Goal: Transaction & Acquisition: Purchase product/service

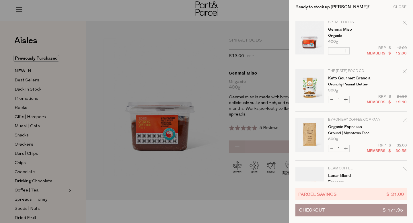
click at [331, 49] on button "Decrease Genmai Miso" at bounding box center [331, 51] width 7 height 7
type input "0"
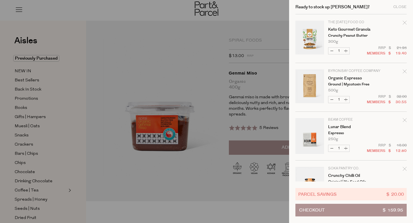
click at [332, 146] on button "Decrease Lunar Blend" at bounding box center [331, 148] width 7 height 7
type input "0"
click at [331, 146] on button "Decrease Crunchy Chilli Oil" at bounding box center [331, 148] width 7 height 7
type input "0"
click at [81, 36] on div at bounding box center [206, 111] width 413 height 223
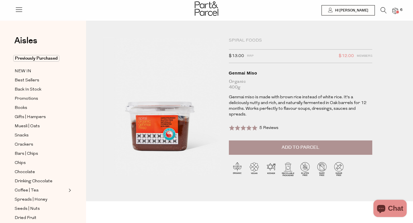
click at [383, 8] on icon at bounding box center [384, 10] width 6 height 6
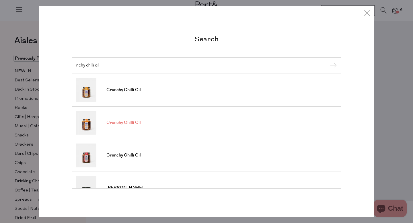
type input "nchy chilli oil"
click at [128, 119] on link "Crunchy Chilli Oil" at bounding box center [206, 123] width 260 height 24
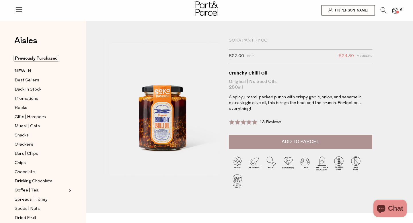
click at [288, 139] on span "Add to Parcel" at bounding box center [301, 142] width 38 height 7
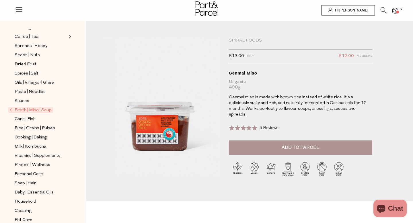
scroll to position [163, 0]
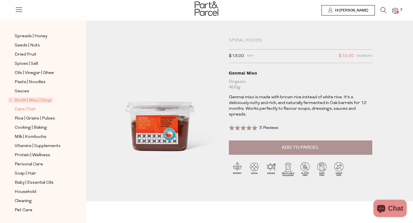
click at [26, 108] on span "Cans | Fish" at bounding box center [25, 109] width 21 height 7
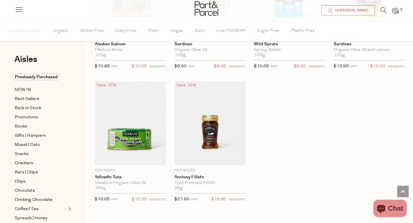
scroll to position [794, 0]
click at [396, 10] on img at bounding box center [395, 11] width 6 height 7
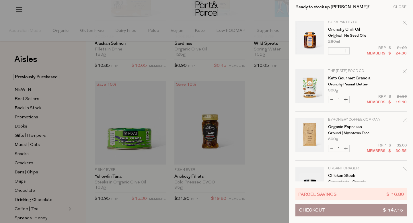
click at [251, 14] on div at bounding box center [206, 111] width 413 height 223
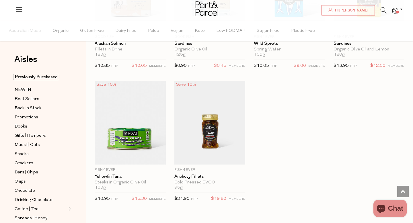
click at [395, 8] on img at bounding box center [395, 11] width 6 height 7
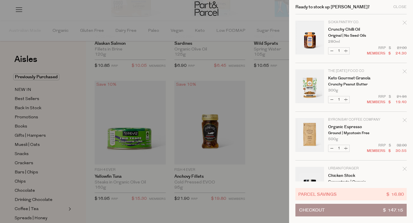
click at [350, 209] on button "Checkout $ 147.15" at bounding box center [350, 210] width 111 height 13
